Goal: Task Accomplishment & Management: Use online tool/utility

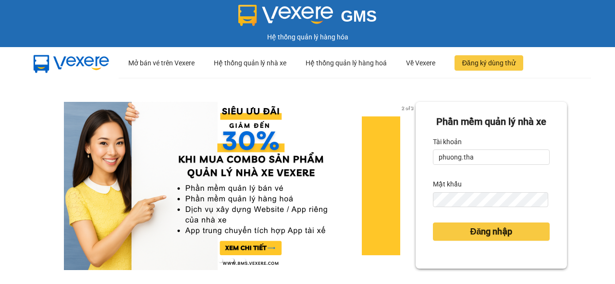
type input "nhi.tha"
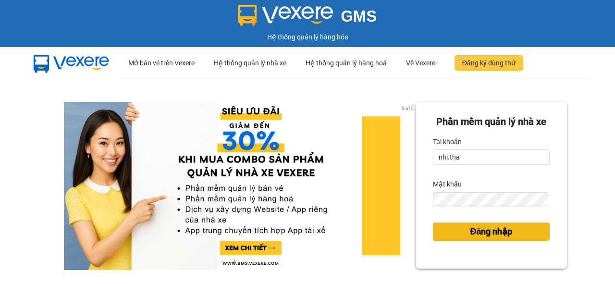
click at [479, 238] on span "Đăng nhập" at bounding box center [491, 231] width 42 height 13
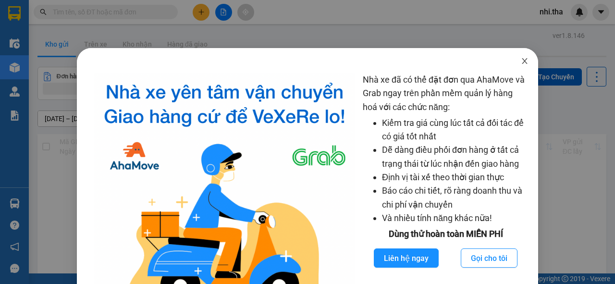
click at [521, 61] on icon "close" at bounding box center [523, 61] width 5 height 6
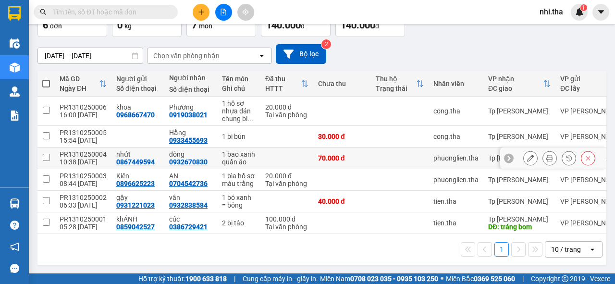
scroll to position [67, 0]
click at [201, 9] on icon "plus" at bounding box center [201, 12] width 7 height 7
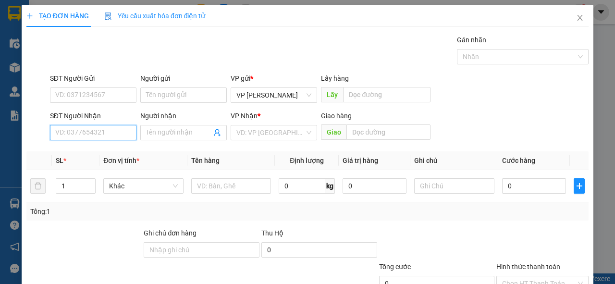
click at [80, 129] on input "SĐT Người Nhận" at bounding box center [93, 132] width 86 height 15
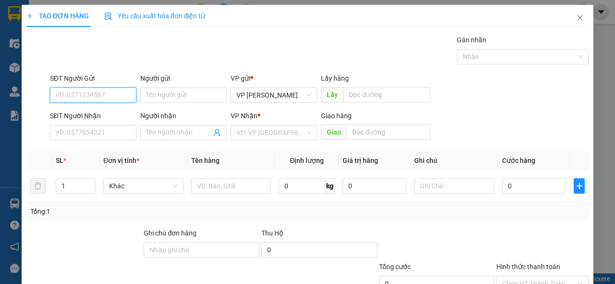
click at [113, 92] on input "SĐT Người Gửi" at bounding box center [93, 94] width 86 height 15
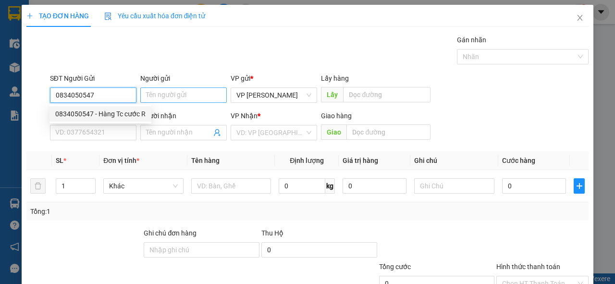
type input "0834050547"
click at [165, 99] on input "Người gửi" at bounding box center [183, 94] width 86 height 15
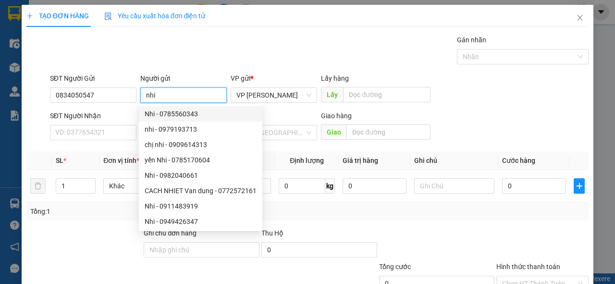
type input "nhi"
click at [98, 145] on div "Transit Pickup Surcharge Ids Transit Deliver Surcharge Ids Transit Deliver Surc…" at bounding box center [307, 186] width 562 height 302
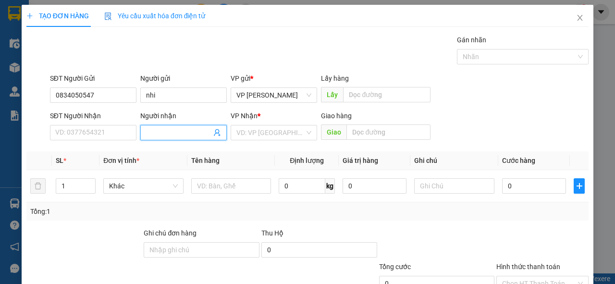
click at [146, 134] on input "Người nhận" at bounding box center [178, 132] width 65 height 11
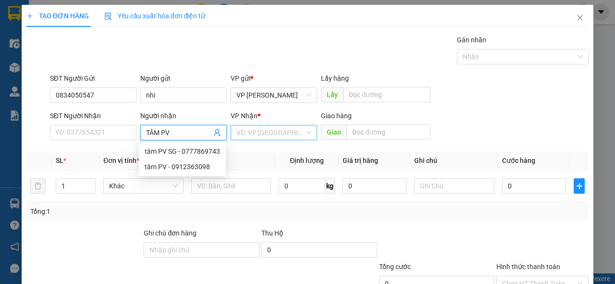
type input "TÂM PV"
click at [299, 129] on input "search" at bounding box center [270, 132] width 68 height 14
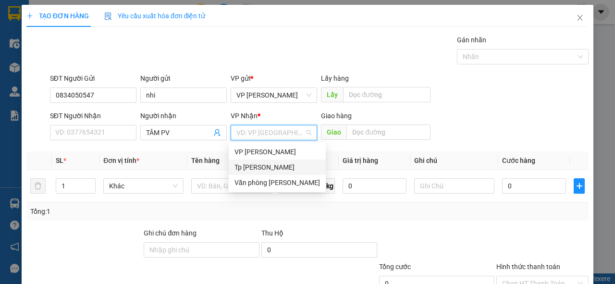
click at [265, 169] on div "Tp [PERSON_NAME]" at bounding box center [276, 167] width 85 height 11
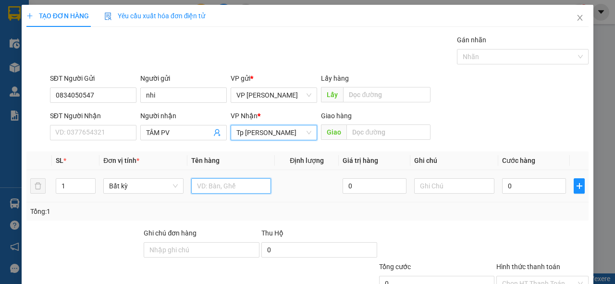
click at [213, 190] on input "text" at bounding box center [231, 185] width 80 height 15
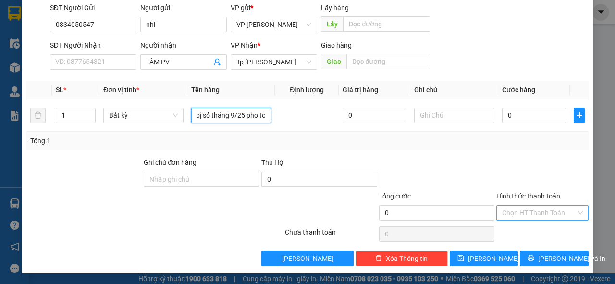
type input "1 bị sổ tháng 9/25 pho to"
click at [549, 208] on input "Hình thức thanh toán" at bounding box center [539, 212] width 74 height 14
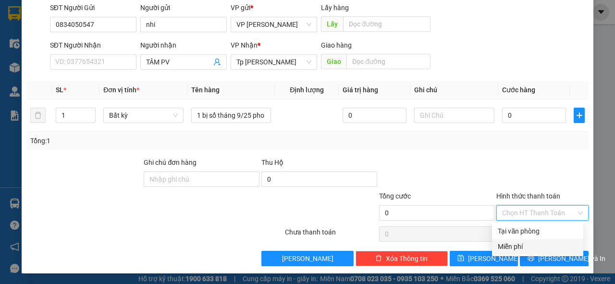
click at [522, 248] on div "Miễn phí" at bounding box center [537, 246] width 80 height 11
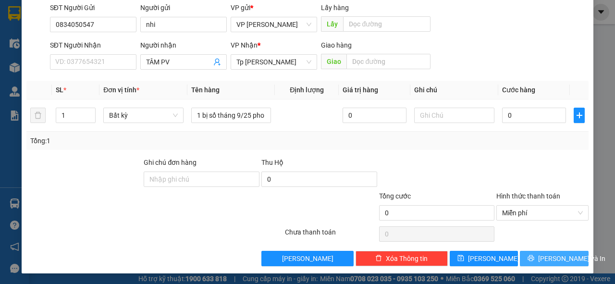
click at [537, 253] on button "[PERSON_NAME] và In" at bounding box center [553, 258] width 69 height 15
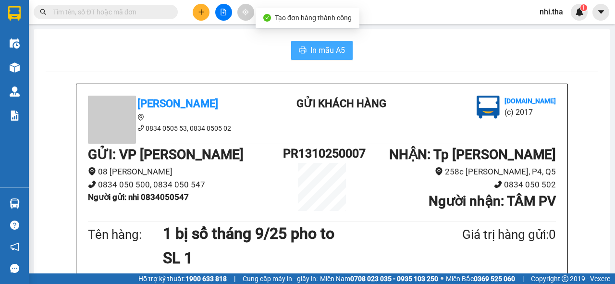
click at [322, 52] on span "In mẫu A5" at bounding box center [327, 50] width 35 height 12
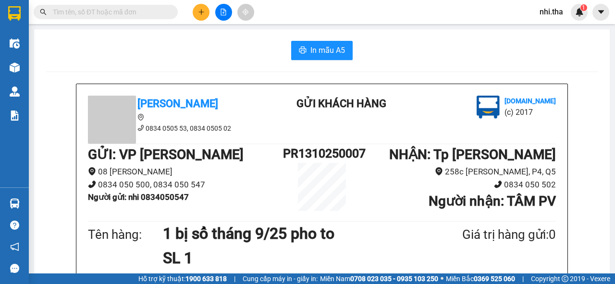
click at [549, 15] on span "nhi.tha" at bounding box center [550, 12] width 39 height 12
click at [543, 14] on span "nhi.tha" at bounding box center [550, 12] width 39 height 12
click at [551, 31] on span "Đăng xuất" at bounding box center [566, 29] width 40 height 11
